Goal: Task Accomplishment & Management: Manage account settings

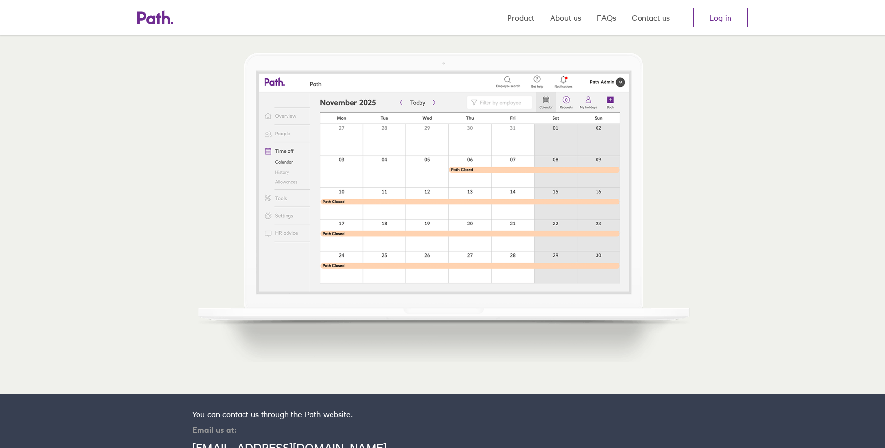
scroll to position [99, 0]
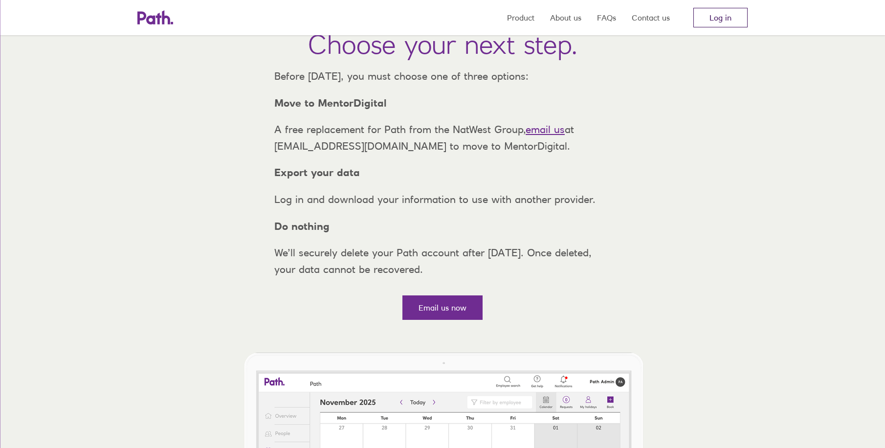
click at [720, 22] on link "Log in" at bounding box center [721, 18] width 54 height 20
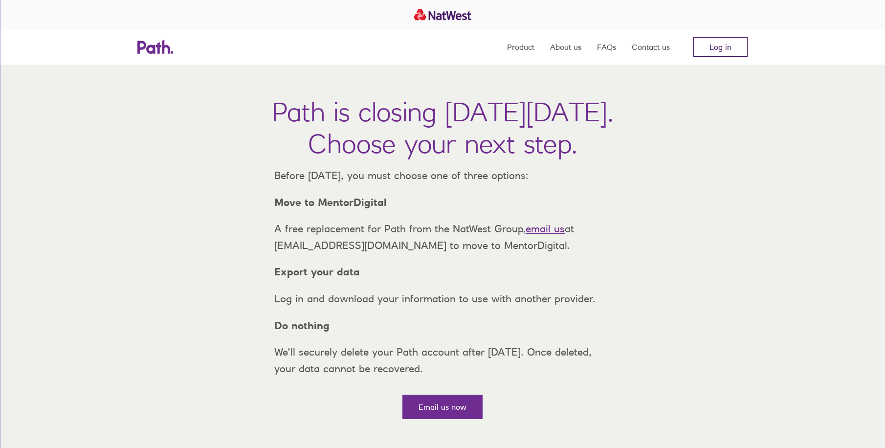
click at [701, 49] on link "Log in" at bounding box center [721, 47] width 54 height 20
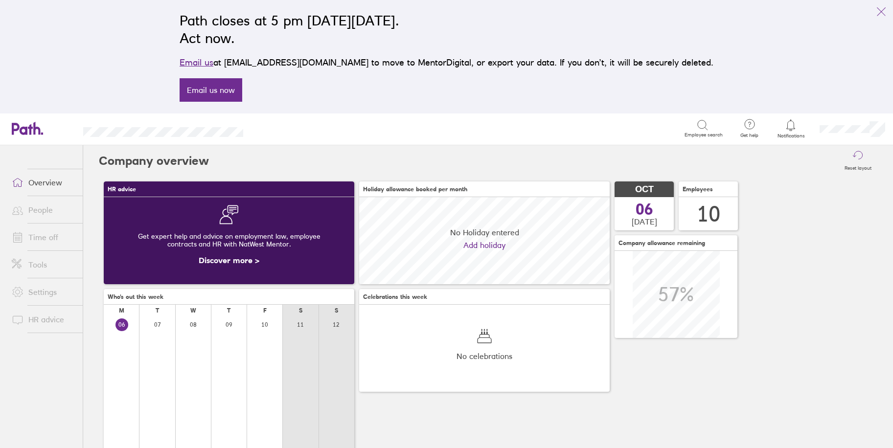
scroll to position [87, 250]
click at [38, 242] on link "Time off" at bounding box center [43, 237] width 79 height 20
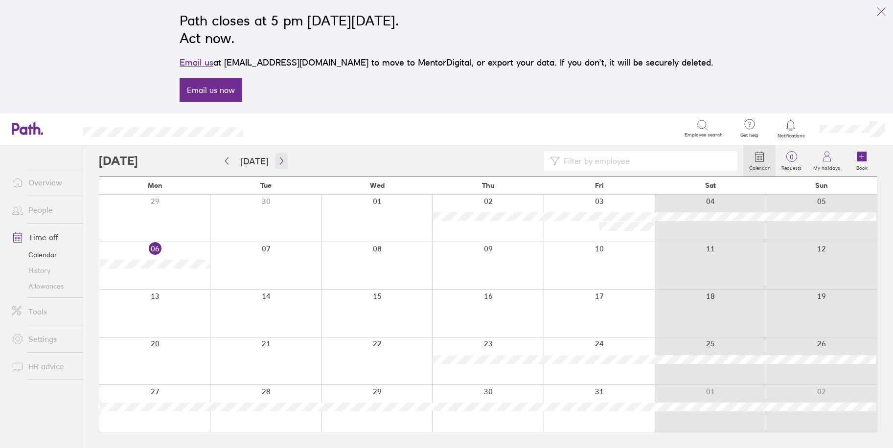
click at [278, 162] on icon "button" at bounding box center [281, 161] width 7 height 8
click at [280, 163] on icon "button" at bounding box center [281, 161] width 7 height 8
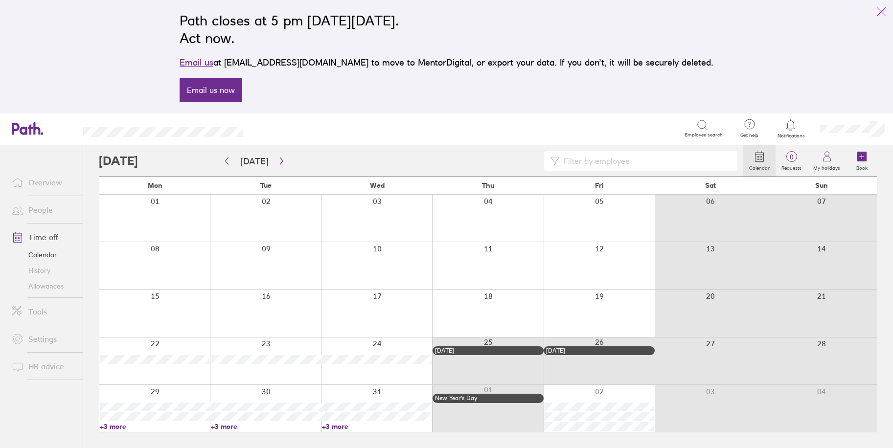
click at [881, 11] on icon "link" at bounding box center [881, 12] width 12 height 12
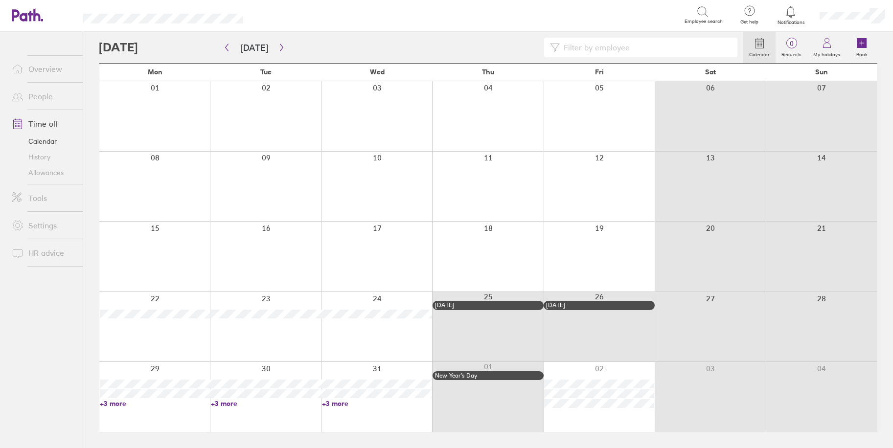
click at [797, 17] on div at bounding box center [791, 12] width 32 height 14
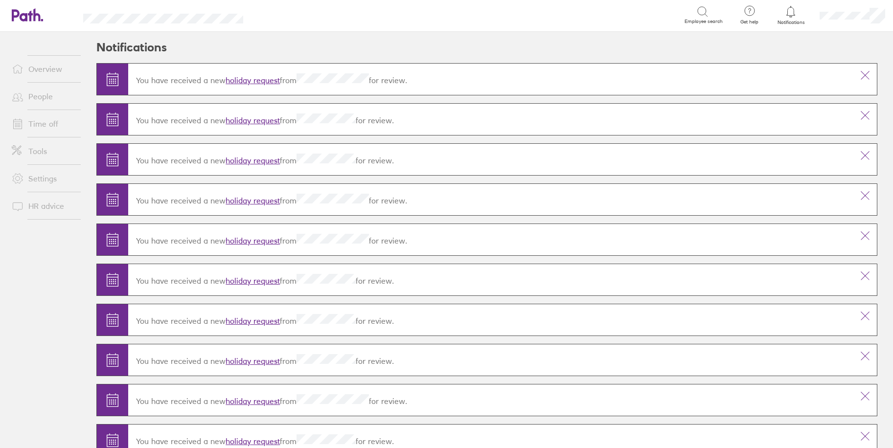
click at [48, 126] on link "Time off" at bounding box center [43, 124] width 79 height 20
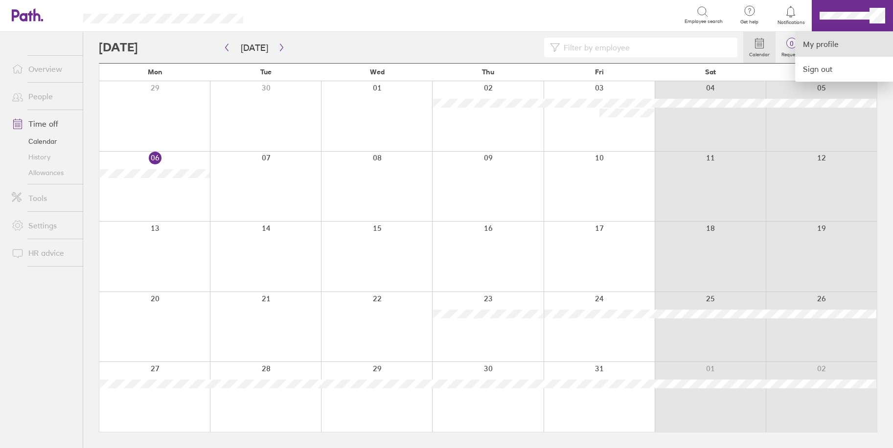
click at [843, 42] on link "My profile" at bounding box center [844, 44] width 98 height 25
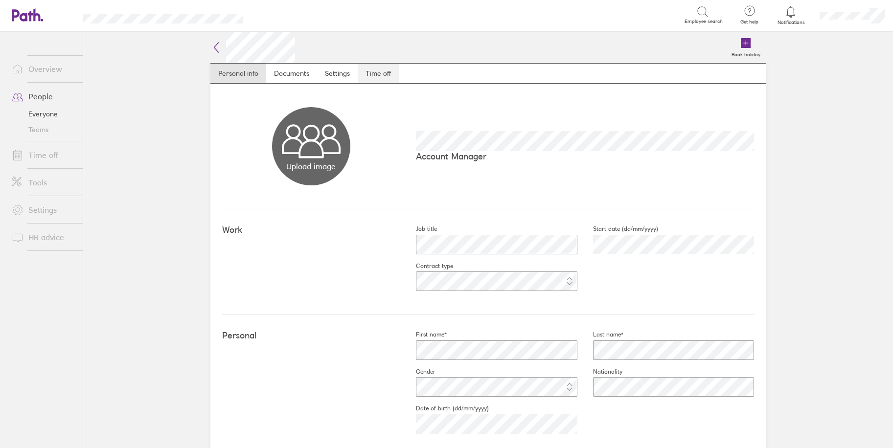
click at [381, 70] on link "Time off" at bounding box center [378, 74] width 41 height 20
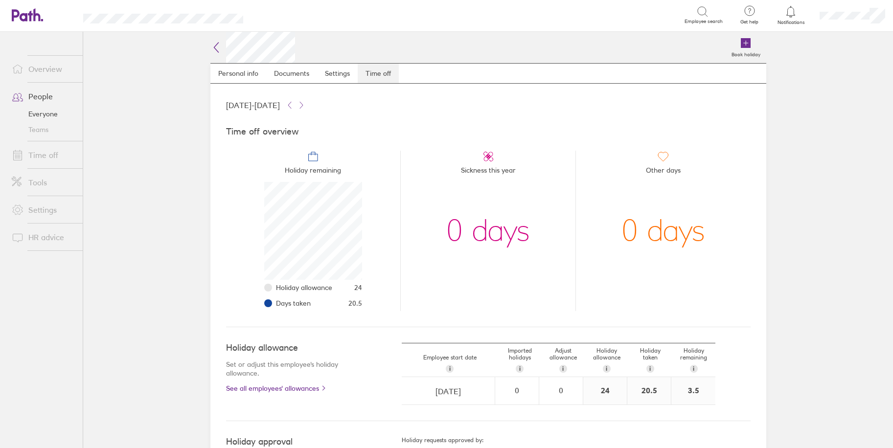
scroll to position [98, 98]
click at [44, 95] on link "People" at bounding box center [43, 97] width 79 height 20
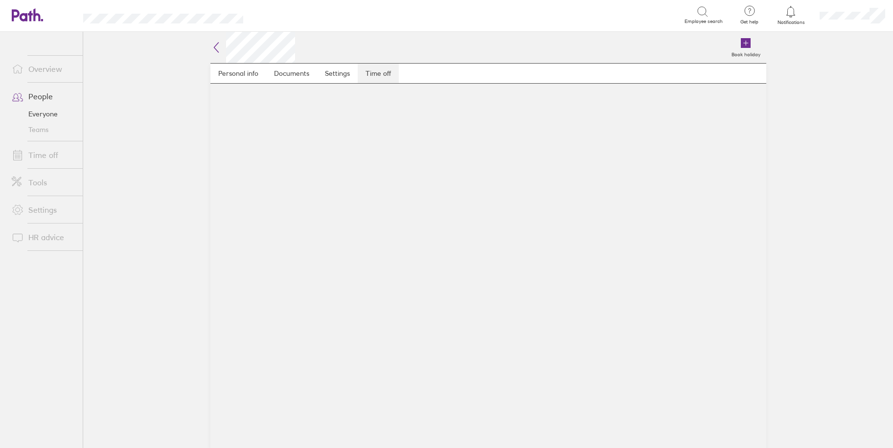
click at [381, 71] on link "Time off" at bounding box center [378, 74] width 41 height 20
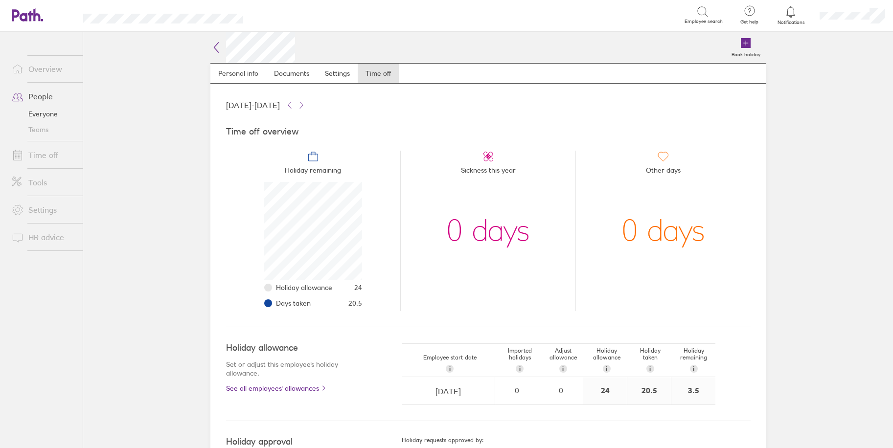
scroll to position [98, 98]
click at [214, 48] on icon at bounding box center [216, 48] width 12 height 12
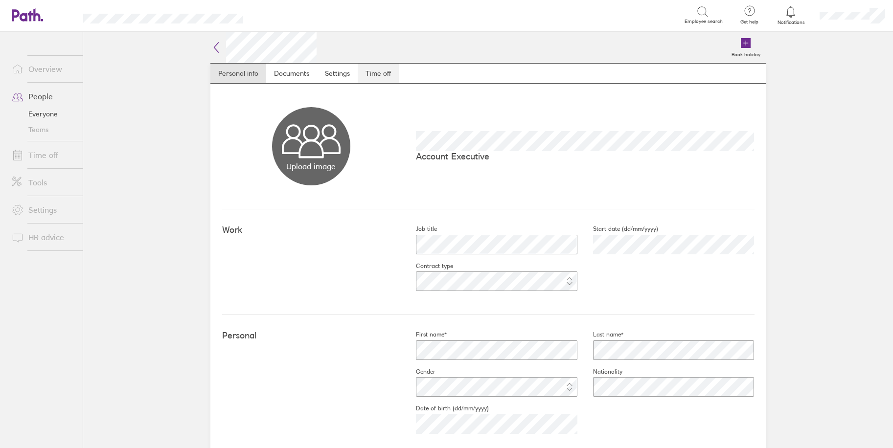
click at [373, 70] on link "Time off" at bounding box center [378, 74] width 41 height 20
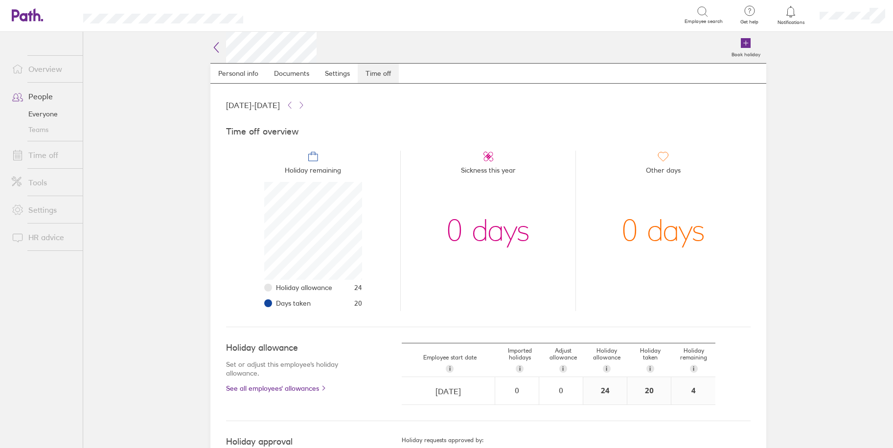
scroll to position [98, 98]
click at [48, 98] on link "People" at bounding box center [43, 97] width 79 height 20
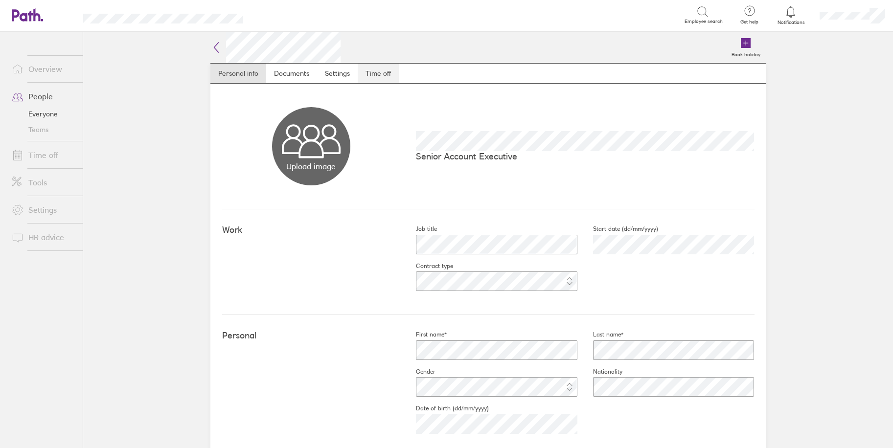
click at [388, 76] on link "Time off" at bounding box center [378, 74] width 41 height 20
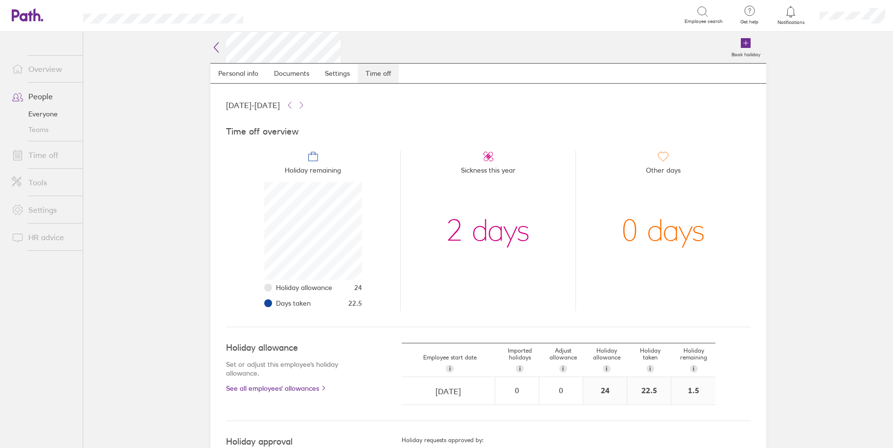
scroll to position [98, 98]
click at [45, 151] on link "Time off" at bounding box center [43, 155] width 79 height 20
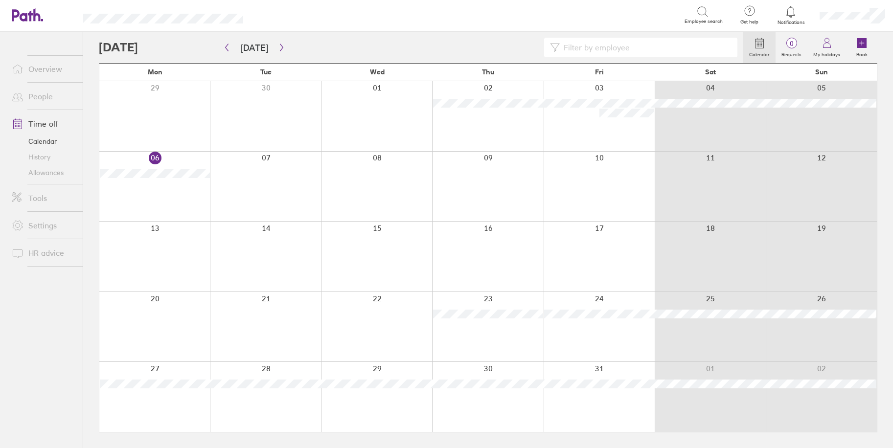
click at [51, 125] on link "Time off" at bounding box center [43, 124] width 79 height 20
click at [43, 99] on link "People" at bounding box center [43, 97] width 79 height 20
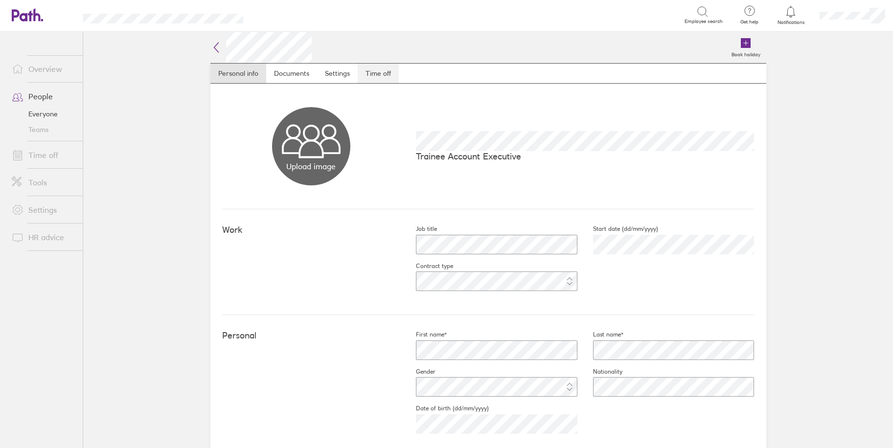
click at [381, 73] on link "Time off" at bounding box center [378, 74] width 41 height 20
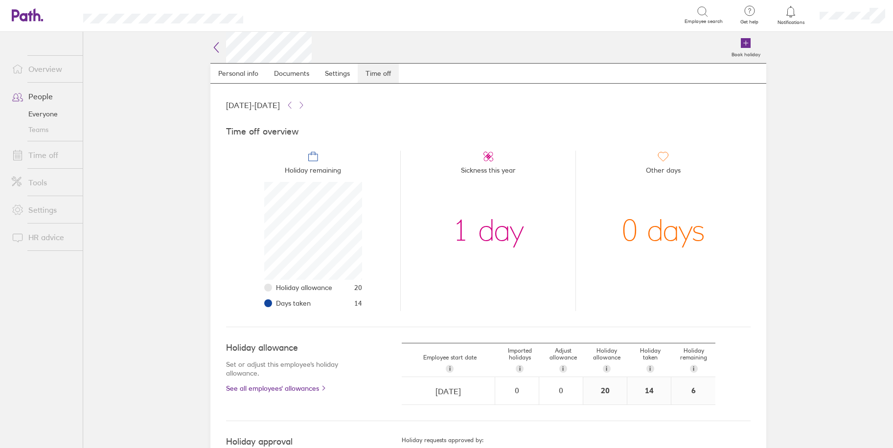
scroll to position [98, 98]
